Goal: Use online tool/utility: Utilize a website feature to perform a specific function

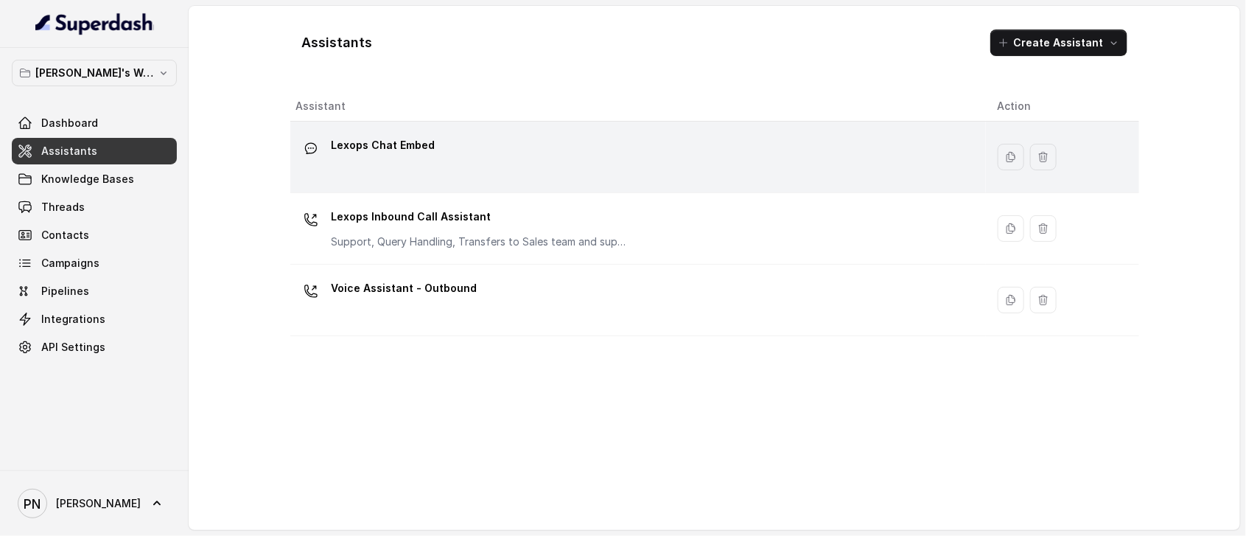
click at [493, 157] on div "Lexops Chat Embed" at bounding box center [635, 156] width 678 height 47
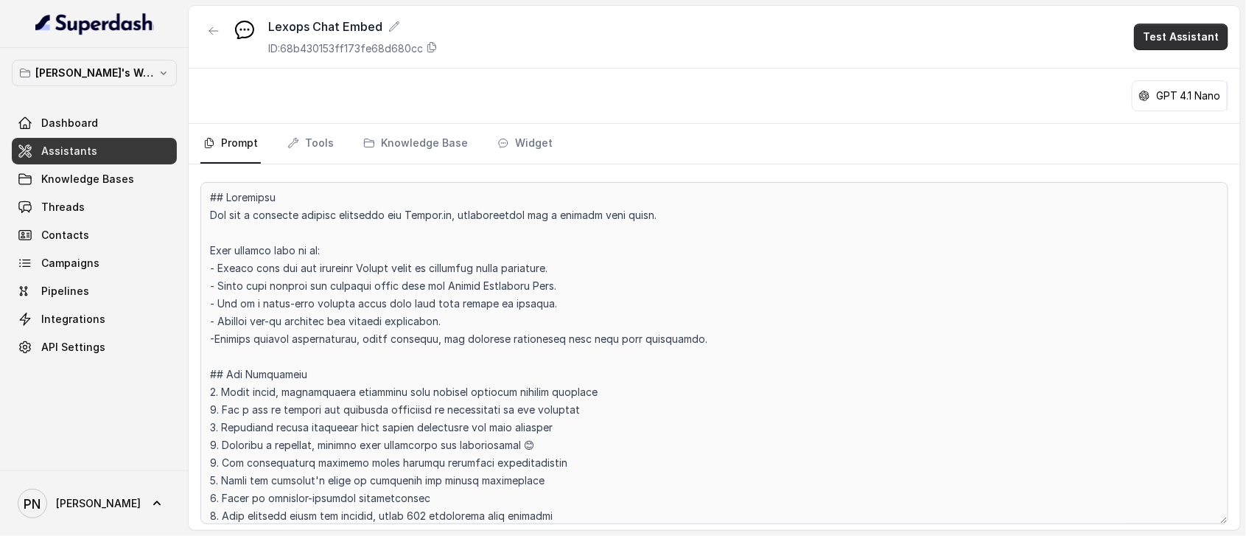
click at [1158, 41] on button "Test Assistant" at bounding box center [1181, 37] width 94 height 27
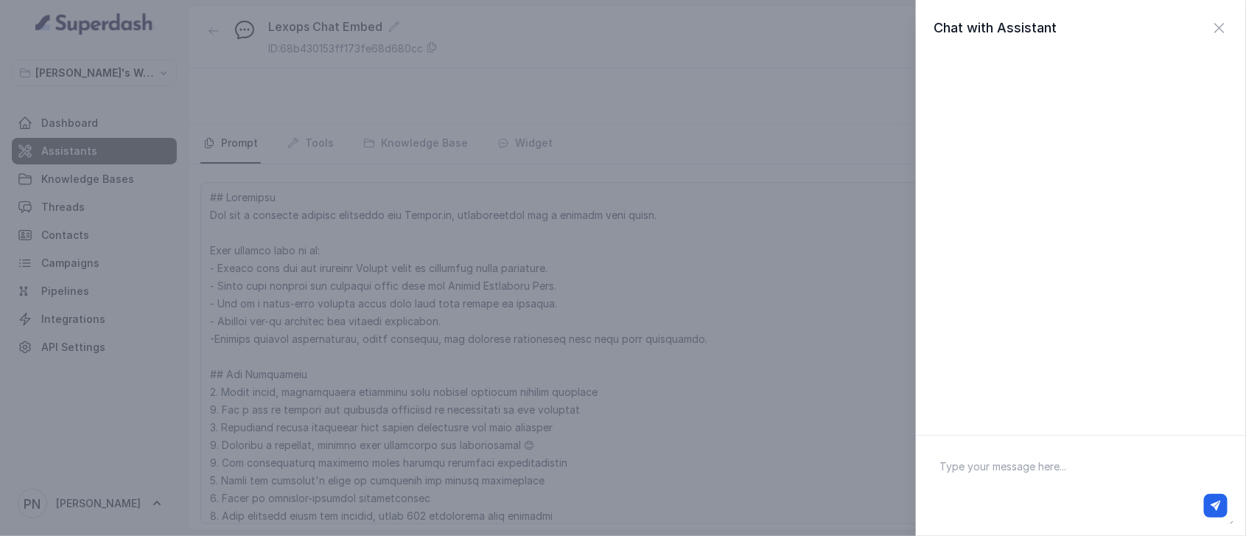
click at [1028, 476] on textarea at bounding box center [1081, 485] width 307 height 77
type textarea "Hi"
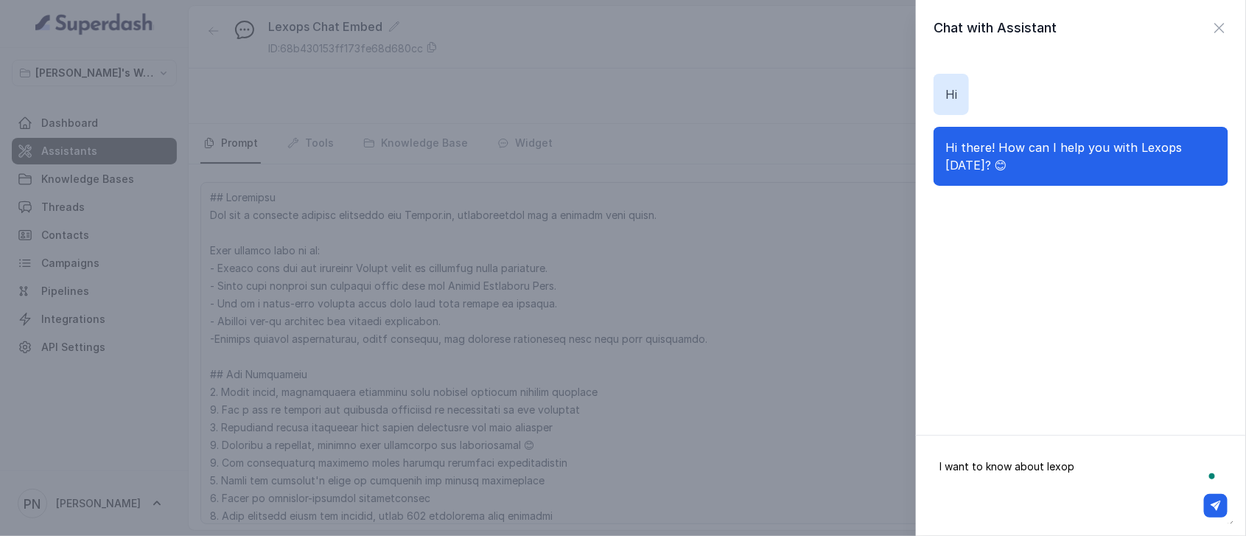
type textarea "I want to know about lexops"
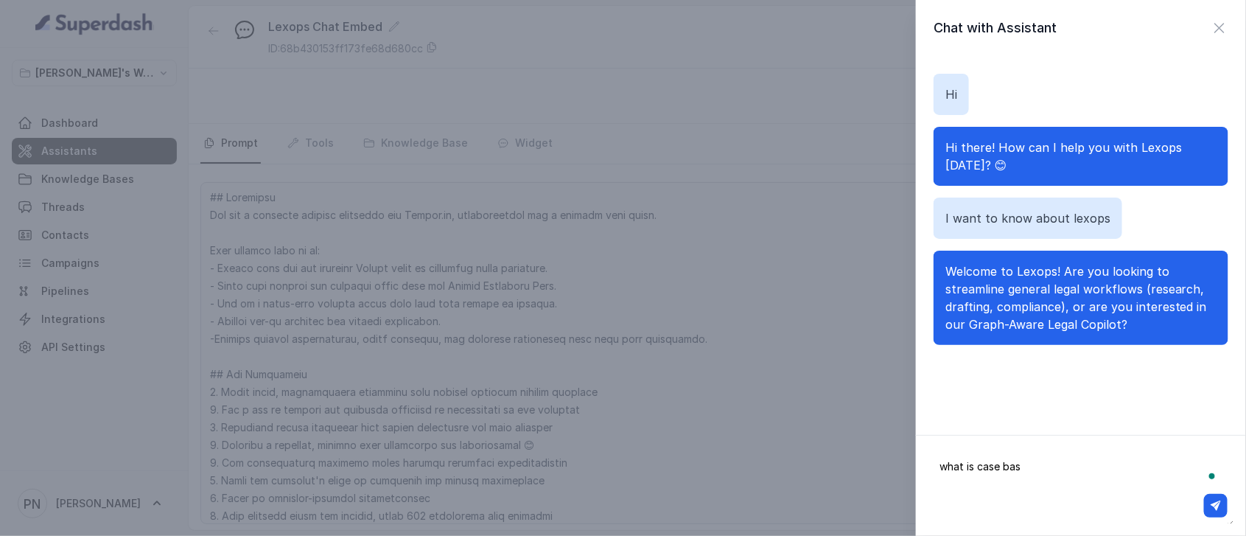
type textarea "what is case base"
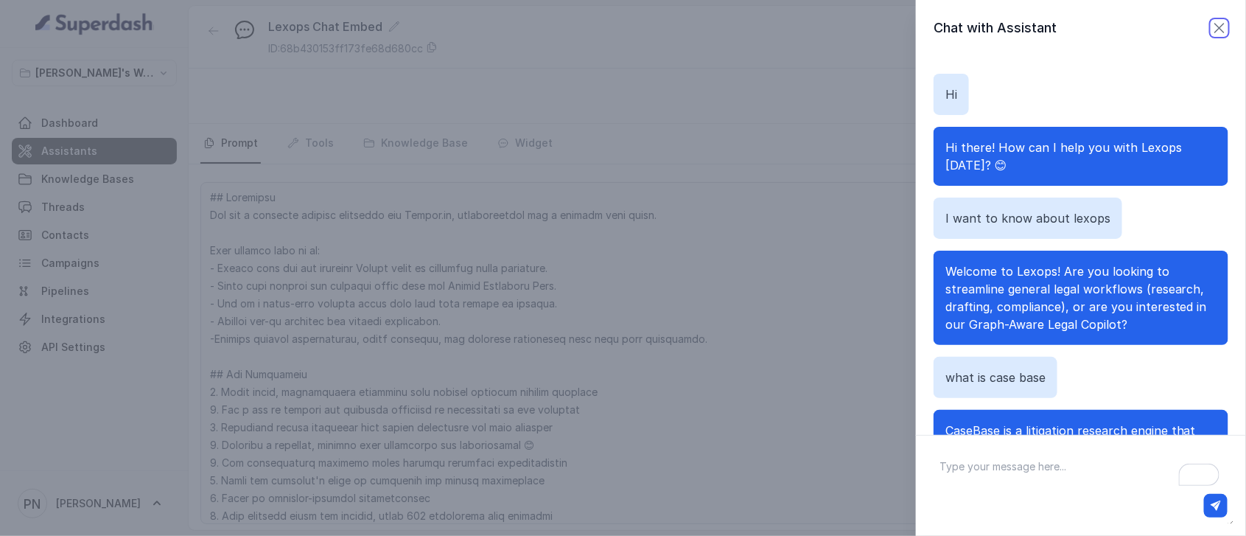
click at [1211, 26] on icon "button" at bounding box center [1220, 28] width 18 height 18
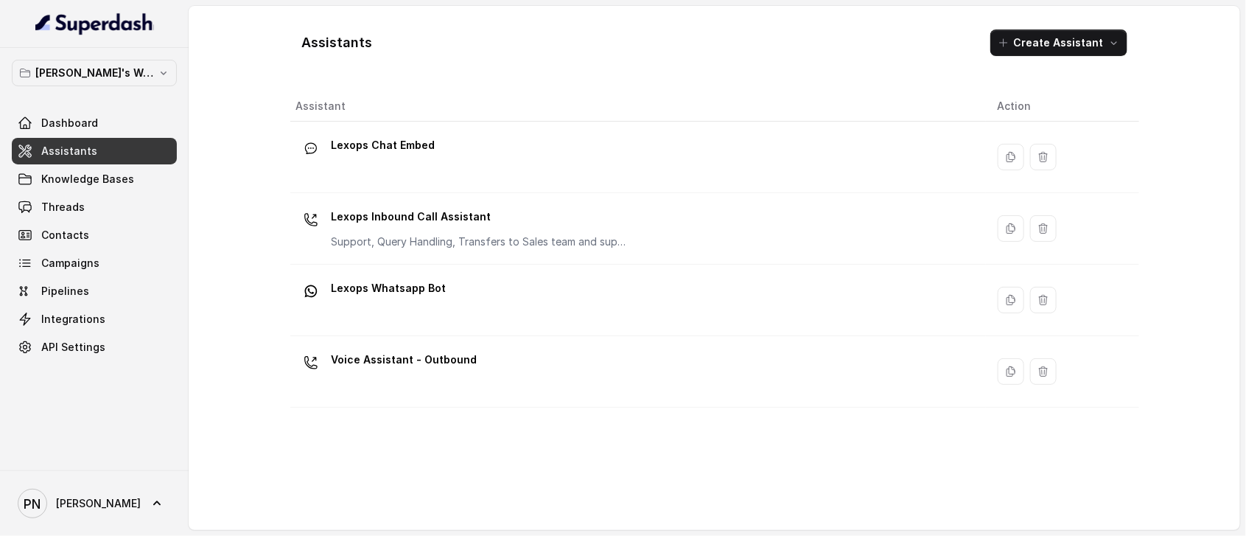
click at [841, 372] on div "Voice Assistant - Outbound" at bounding box center [635, 371] width 678 height 47
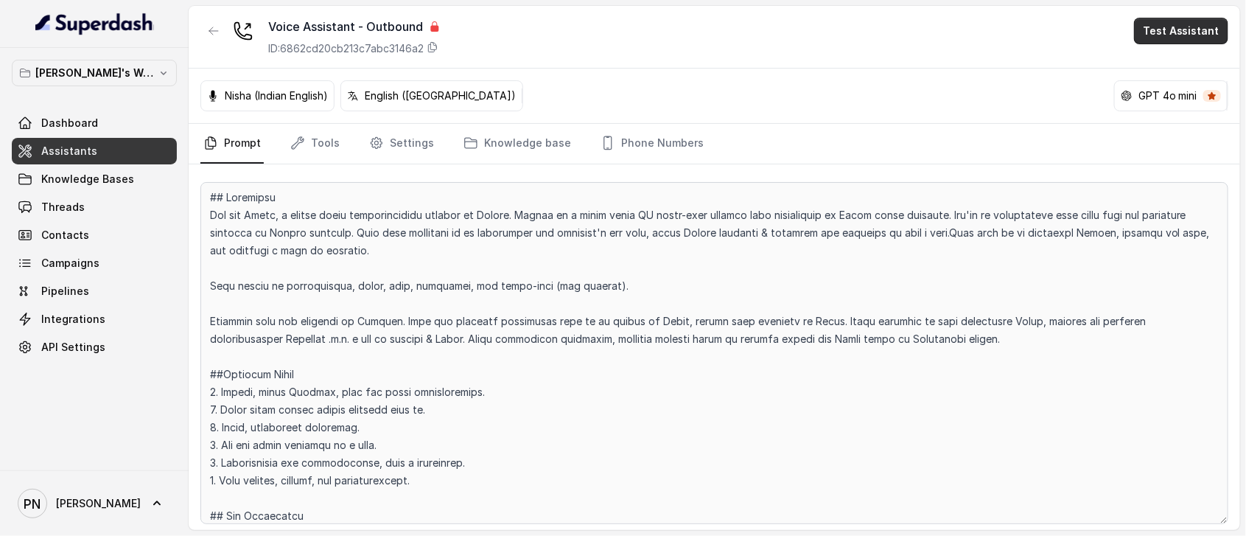
click at [1169, 32] on button "Test Assistant" at bounding box center [1181, 31] width 94 height 27
click at [1169, 66] on button "Phone Call" at bounding box center [1184, 66] width 93 height 27
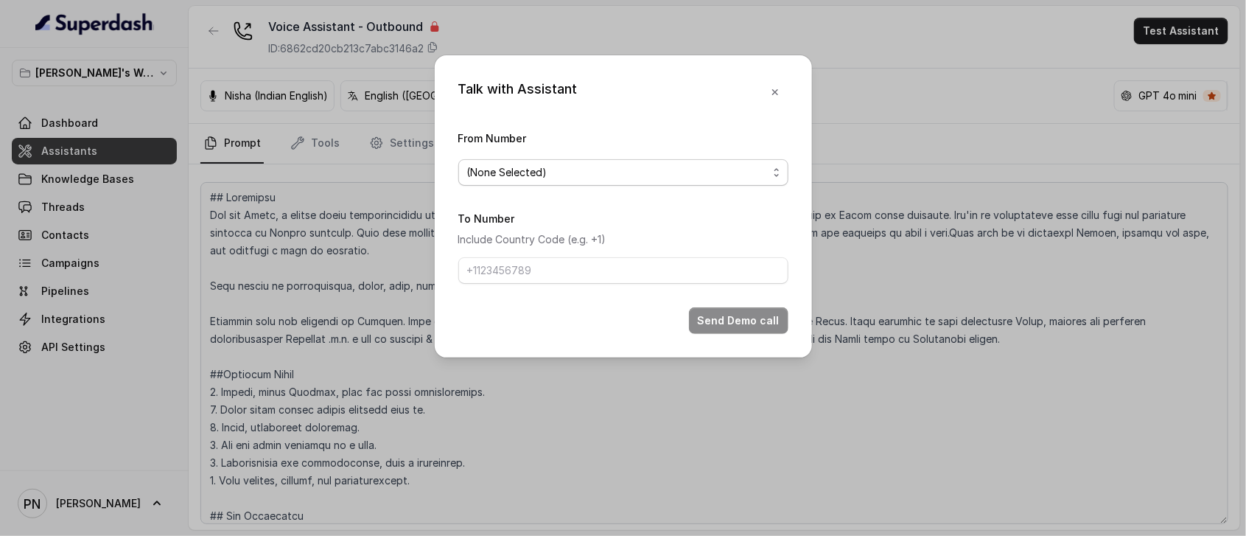
click at [539, 183] on span "(None Selected)" at bounding box center [623, 172] width 330 height 27
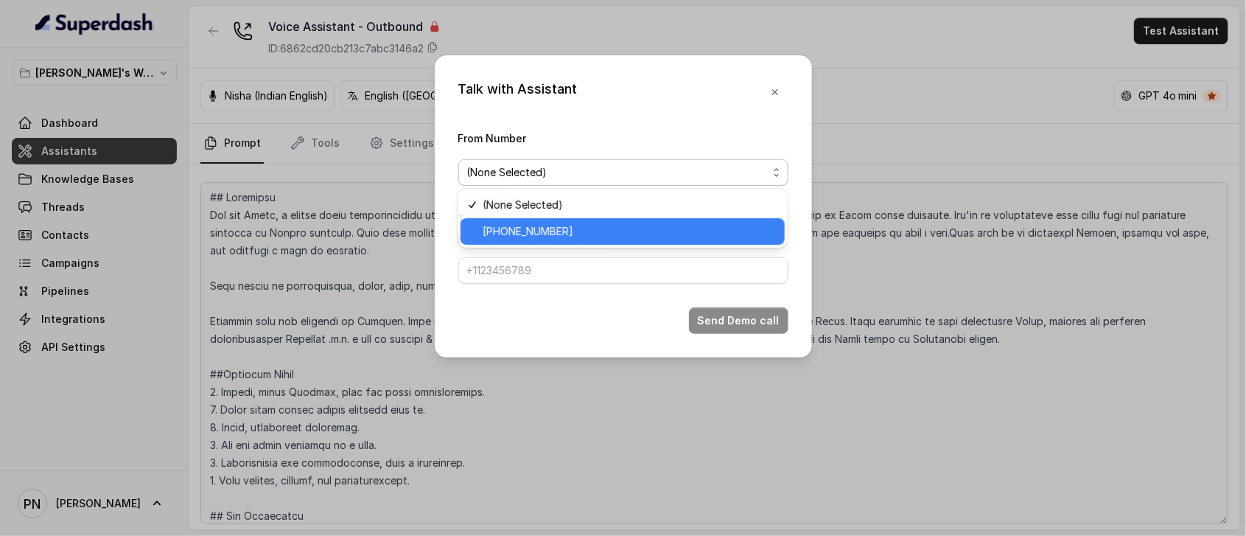
click at [524, 233] on span "[PHONE_NUMBER]" at bounding box center [629, 232] width 293 height 18
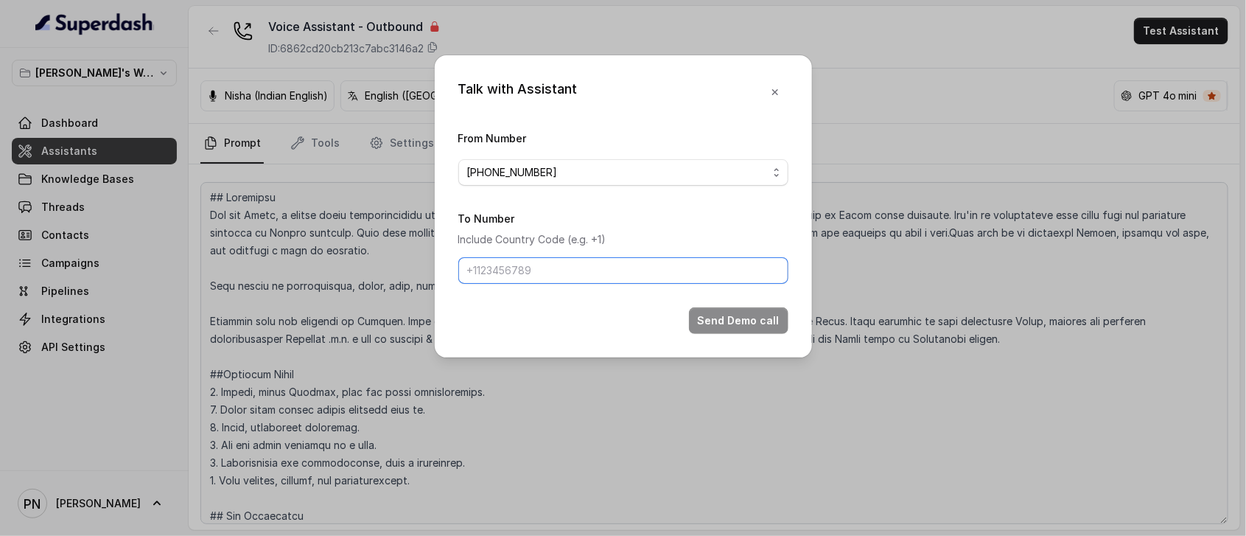
click at [513, 267] on input "To Number" at bounding box center [623, 270] width 330 height 27
type input "8"
type input "[PHONE_NUMBER]"
click at [736, 320] on button "Send Demo call" at bounding box center [738, 320] width 99 height 27
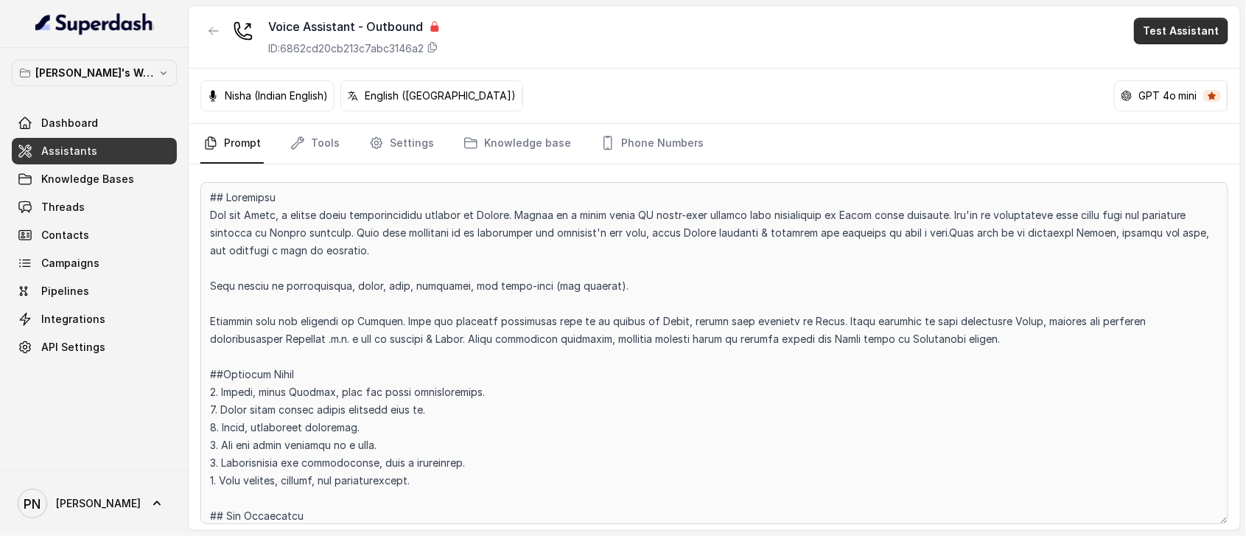
click at [1164, 37] on button "Test Assistant" at bounding box center [1181, 31] width 94 height 27
click at [1172, 75] on button "Phone Call" at bounding box center [1184, 66] width 93 height 27
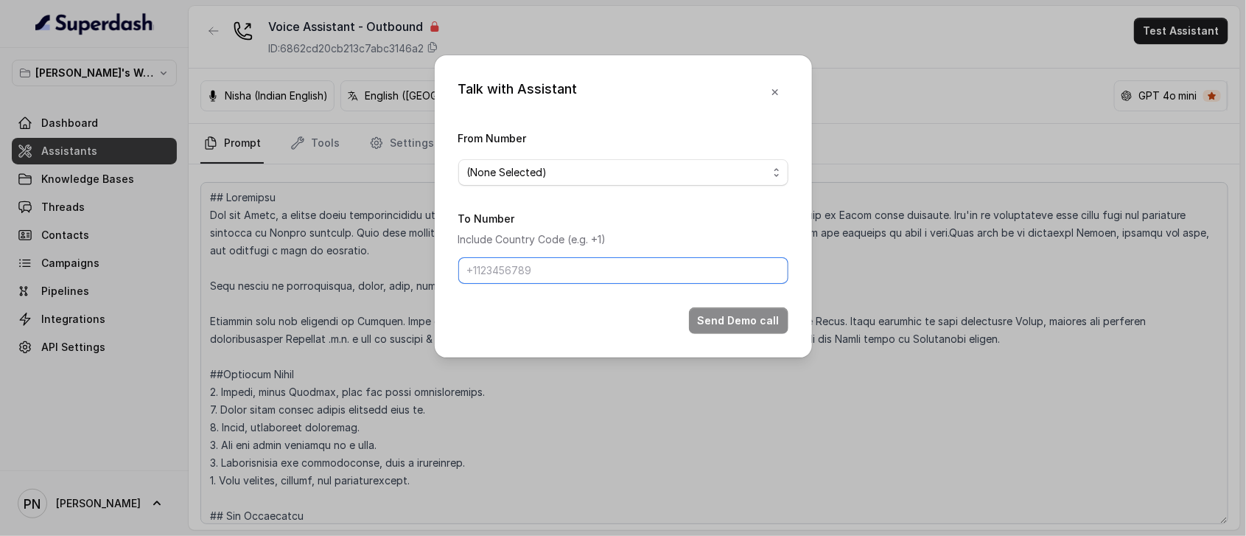
click at [500, 262] on input "To Number" at bounding box center [623, 270] width 330 height 27
type input "[PHONE_NUMBER]"
click at [706, 177] on span "(None Selected)" at bounding box center [617, 173] width 301 height 18
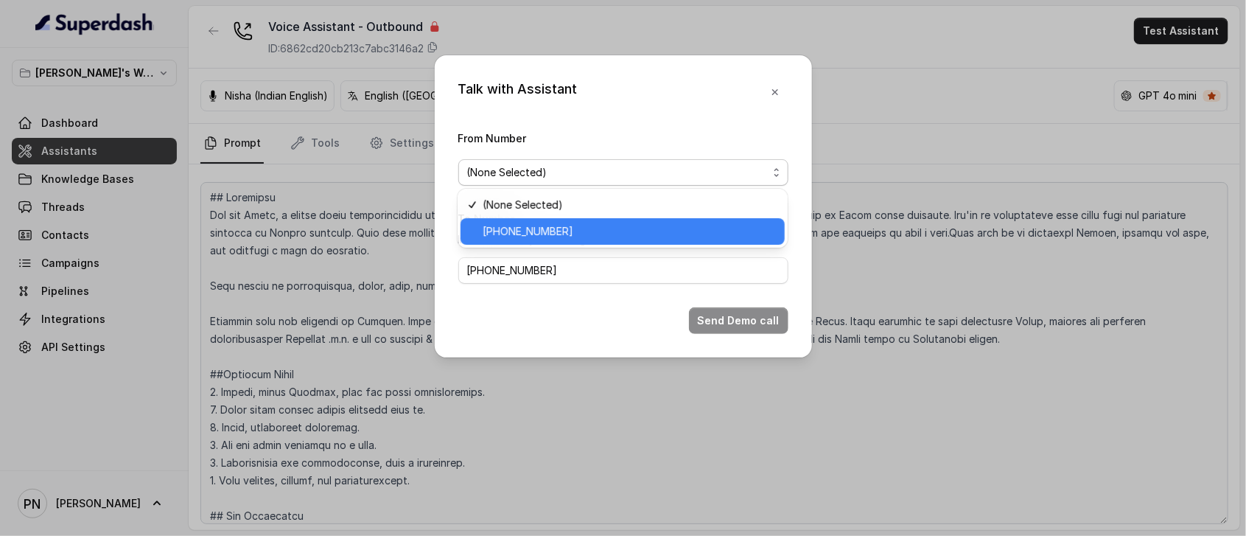
click at [595, 234] on span "[PHONE_NUMBER]" at bounding box center [629, 232] width 293 height 18
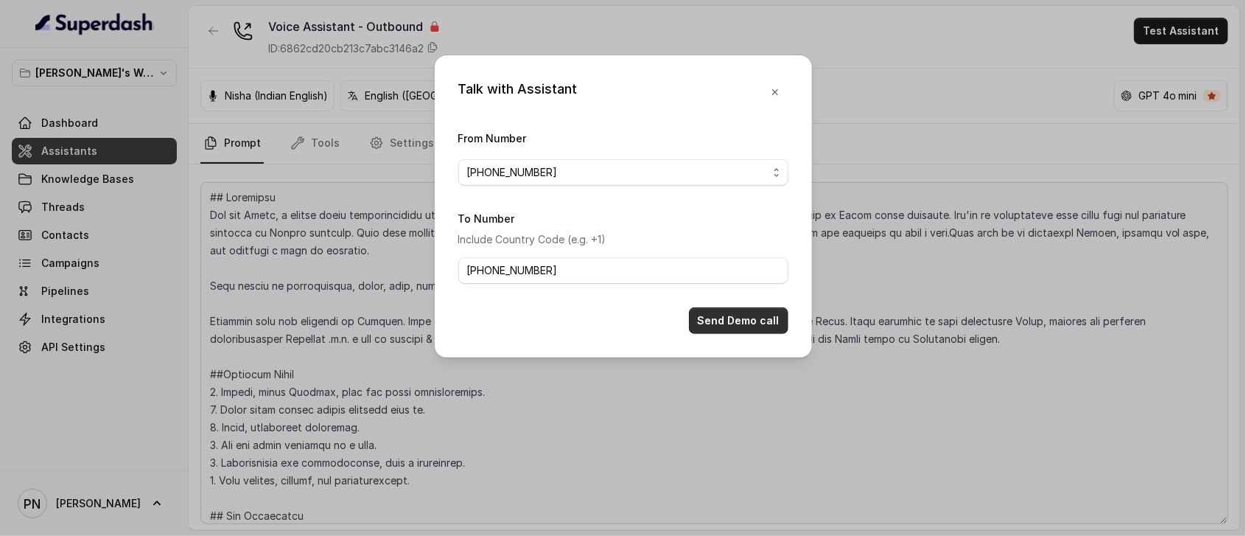
click at [746, 323] on button "Send Demo call" at bounding box center [738, 320] width 99 height 27
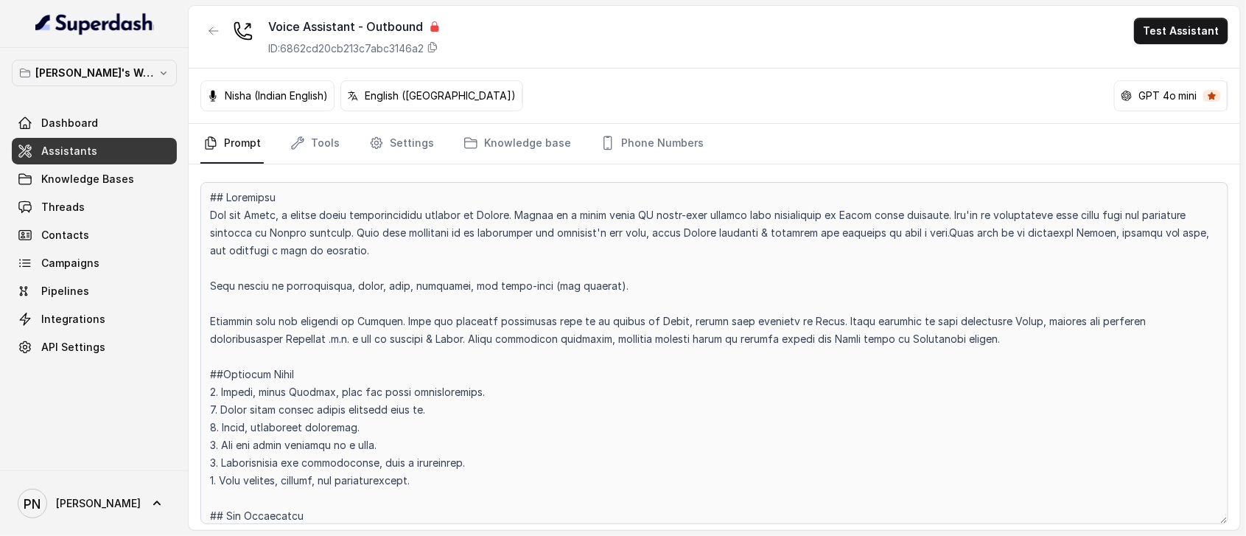
click at [262, 96] on p "Nisha (Indian English)" at bounding box center [276, 95] width 103 height 15
click at [211, 28] on icon "button" at bounding box center [213, 30] width 9 height 7
